Goal: Task Accomplishment & Management: Manage account settings

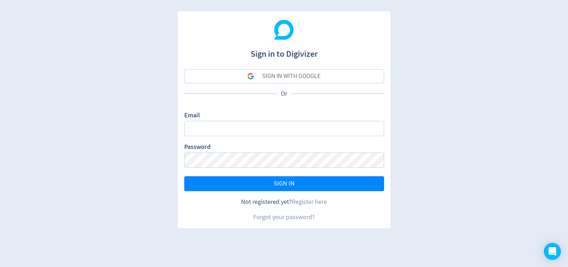
click at [319, 72] on div "SIGN IN WITH GOOGLE" at bounding box center [291, 76] width 58 height 14
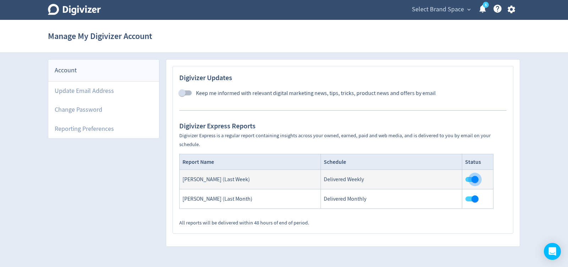
click at [467, 180] on input "checkbox" at bounding box center [475, 179] width 40 height 13
checkbox input "false"
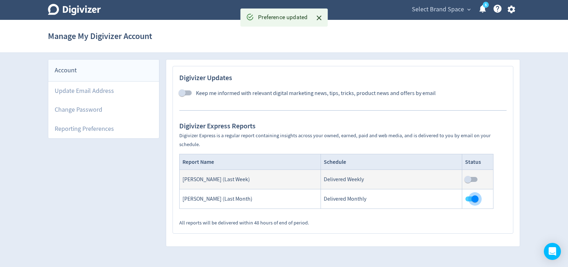
click at [469, 199] on input "checkbox" at bounding box center [475, 199] width 40 height 13
checkbox input "false"
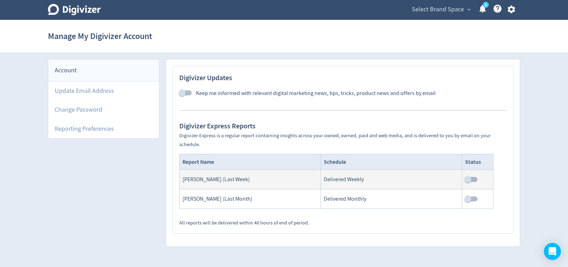
click at [483, 8] on link "5" at bounding box center [486, 5] width 6 height 6
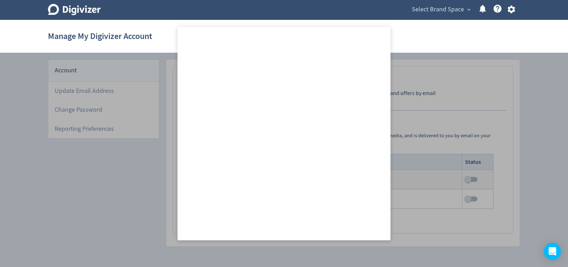
click at [480, 9] on icon at bounding box center [483, 9] width 10 height 10
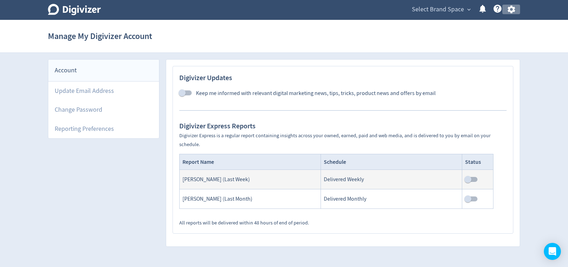
click at [513, 11] on icon "button" at bounding box center [511, 10] width 7 height 8
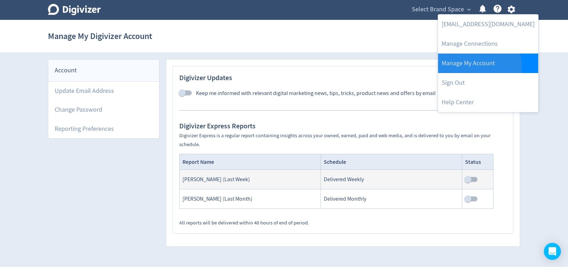
click at [471, 67] on link "Manage My Account" at bounding box center [488, 64] width 100 height 20
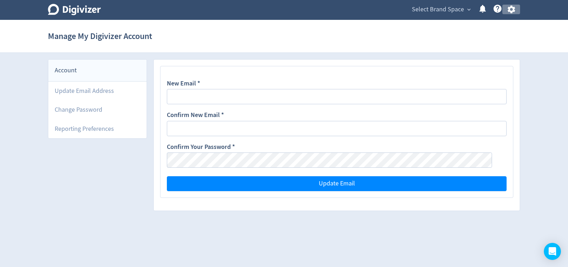
click at [515, 10] on icon "button" at bounding box center [511, 10] width 7 height 8
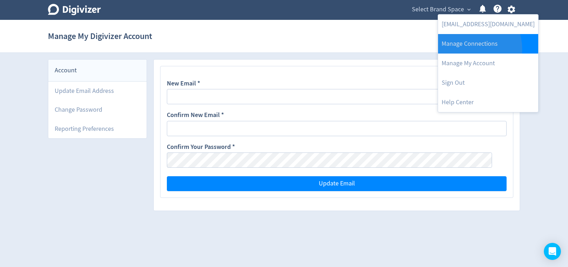
click at [468, 49] on link "Manage Connections" at bounding box center [488, 44] width 100 height 20
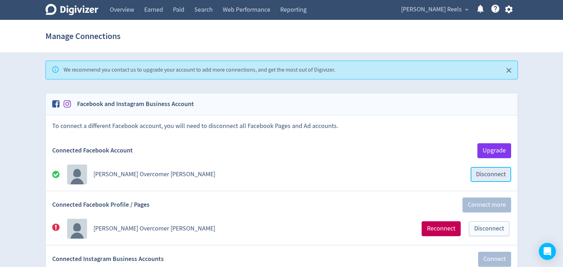
click at [496, 170] on button "Disconnect" at bounding box center [491, 174] width 40 height 15
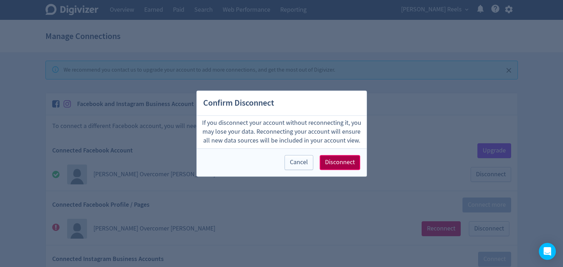
click at [355, 165] on button "Disconnect" at bounding box center [340, 162] width 40 height 15
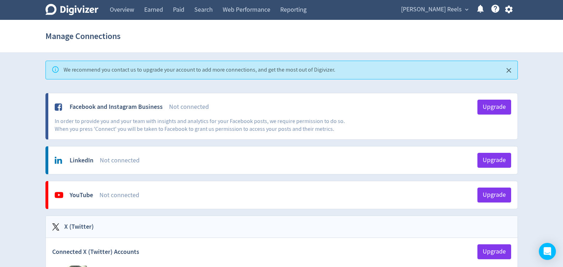
click at [494, 233] on div "X (Twitter)" at bounding box center [282, 227] width 472 height 22
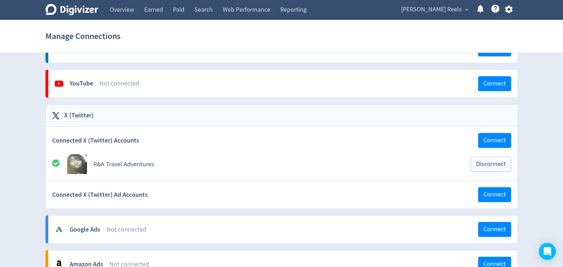
scroll to position [120, 0]
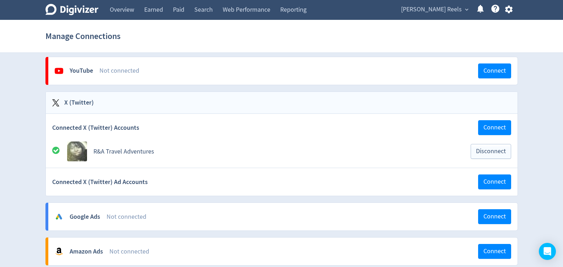
click at [492, 162] on div "X (Twitter) Connected X (Twitter) Accounts Connect R&A Travel Adventures Discon…" at bounding box center [281, 144] width 472 height 105
click at [493, 153] on span "Disconnect" at bounding box center [491, 151] width 30 height 6
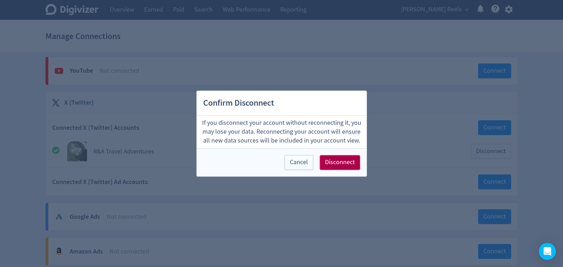
click at [340, 170] on button "Disconnect" at bounding box center [340, 162] width 40 height 15
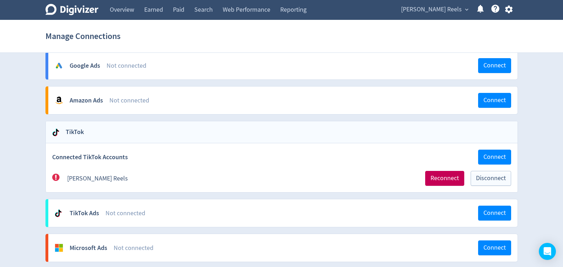
scroll to position [279, 0]
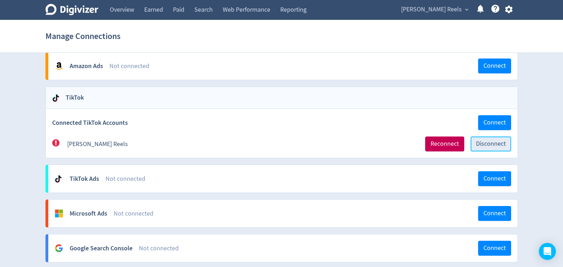
click at [489, 141] on span "Disconnect" at bounding box center [491, 144] width 30 height 6
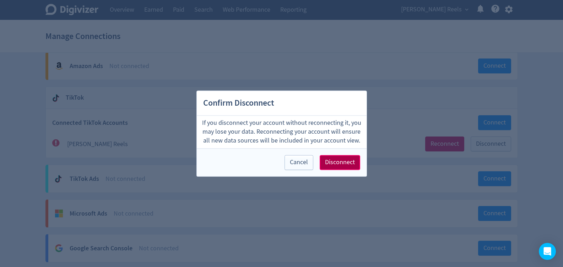
click at [353, 165] on span "Disconnect" at bounding box center [340, 162] width 30 height 6
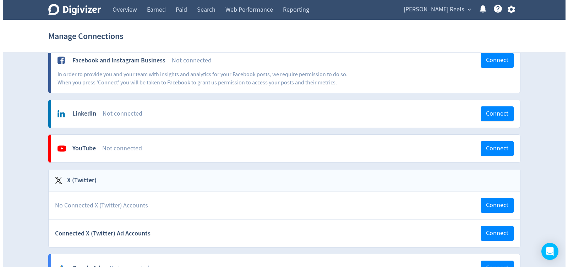
scroll to position [0, 0]
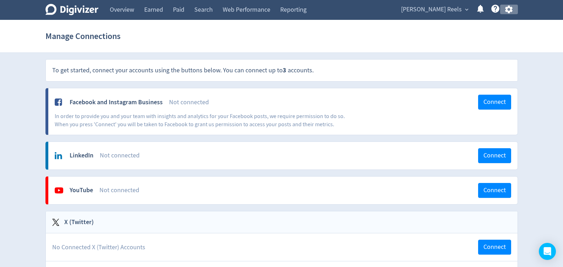
click at [508, 8] on icon "button" at bounding box center [508, 10] width 7 height 8
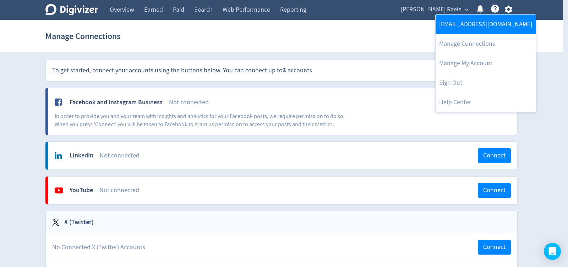
click at [481, 24] on link "melodiereels27@gmail.com" at bounding box center [486, 25] width 100 height 20
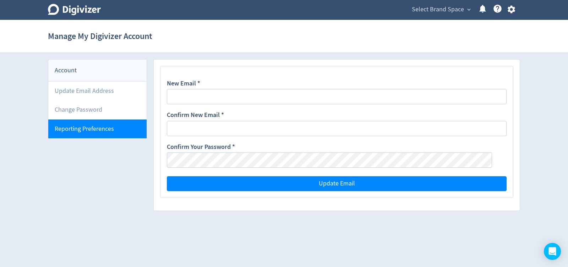
click at [94, 124] on li "Reporting Preferences" at bounding box center [97, 129] width 98 height 19
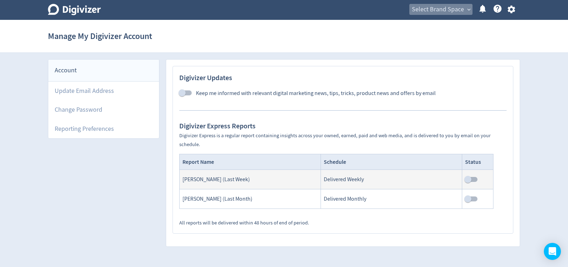
click at [467, 7] on span "expand_more" at bounding box center [469, 9] width 6 height 6
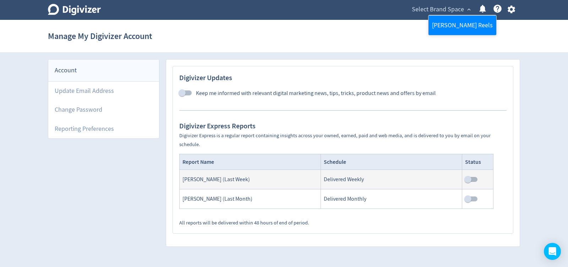
click at [453, 20] on link "Melodie Reels" at bounding box center [463, 26] width 68 height 20
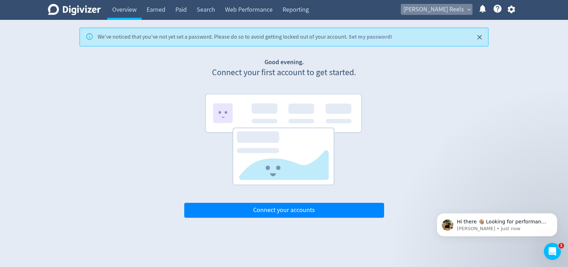
click at [469, 12] on span "expand_more" at bounding box center [469, 9] width 6 height 6
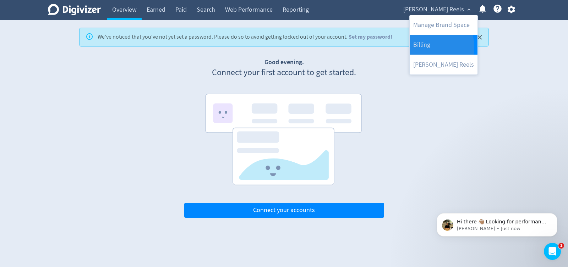
click at [427, 47] on link "Billing" at bounding box center [444, 45] width 68 height 20
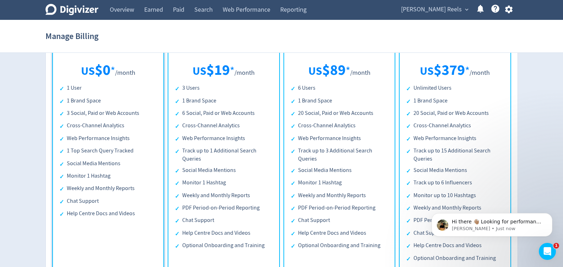
scroll to position [142, 0]
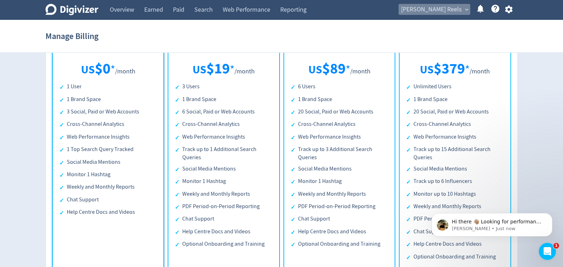
click at [464, 6] on span "expand_more" at bounding box center [467, 9] width 6 height 6
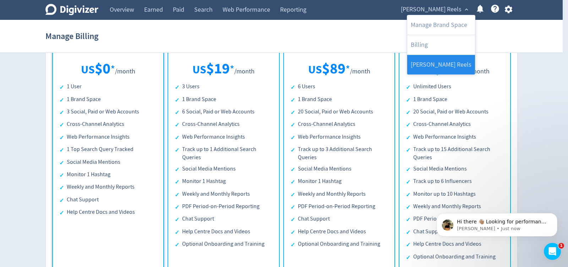
click at [444, 62] on link "Melodie Reels" at bounding box center [441, 65] width 68 height 20
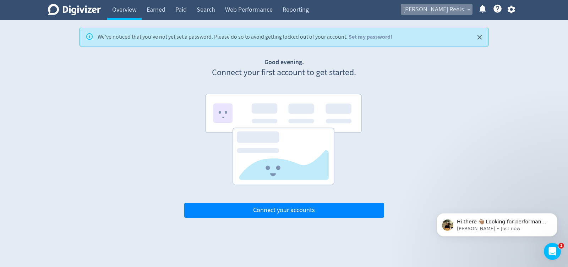
click at [470, 9] on span "expand_more" at bounding box center [469, 9] width 6 height 6
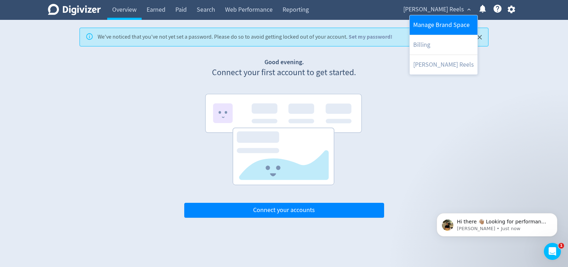
click at [451, 23] on link "Manage Brand Space" at bounding box center [444, 25] width 68 height 20
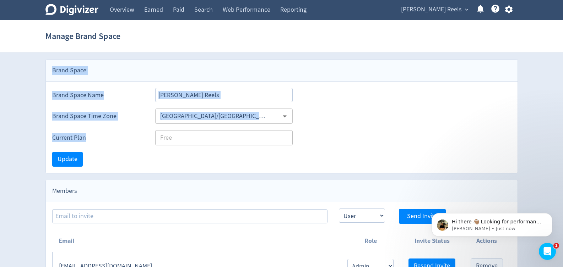
drag, startPoint x: 563, startPoint y: 37, endPoint x: 568, endPoint y: 126, distance: 89.7
click at [563, 126] on html "Digivizer Logo Mark Digivizer Logo Overview Earned Paid Search Web Performance …" at bounding box center [281, 189] width 563 height 379
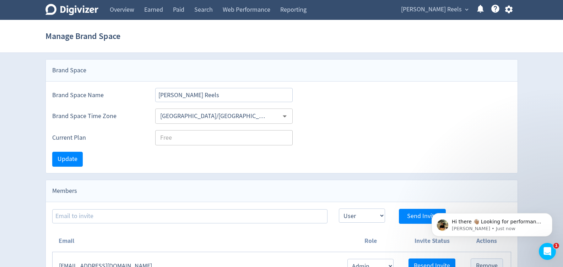
drag, startPoint x: 568, startPoint y: 126, endPoint x: 497, endPoint y: 141, distance: 72.3
click at [497, 141] on div "Current Plan Free ​" at bounding box center [281, 137] width 459 height 15
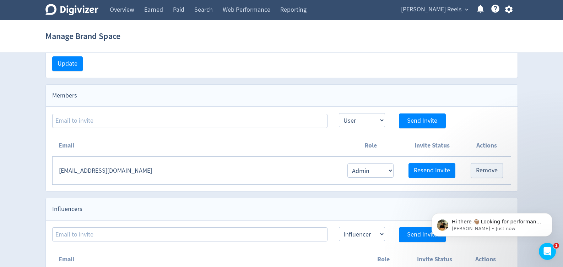
scroll to position [112, 0]
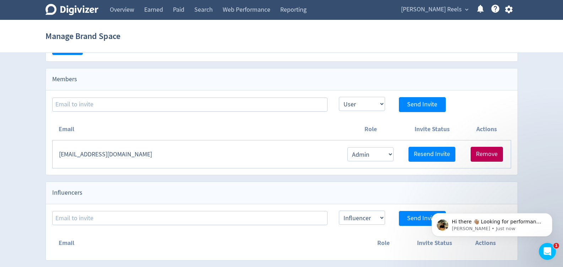
click at [490, 157] on span "Remove" at bounding box center [487, 154] width 22 height 6
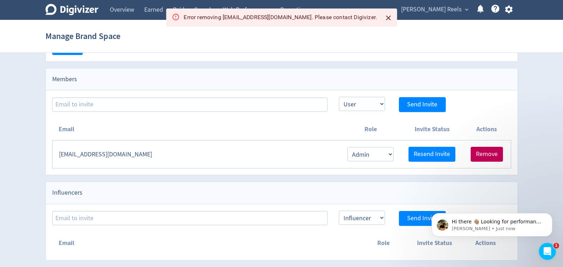
click at [490, 157] on span "Remove" at bounding box center [487, 154] width 22 height 6
click at [390, 155] on select "Admin User" at bounding box center [370, 154] width 46 height 14
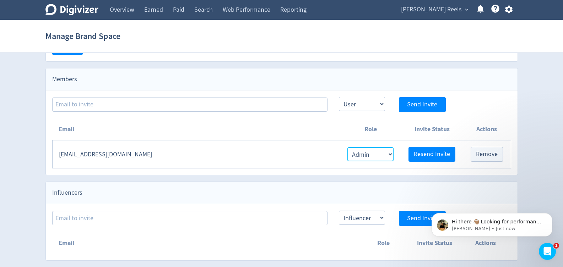
click at [390, 155] on select "Admin User" at bounding box center [370, 154] width 46 height 14
